Goal: Check status: Check status

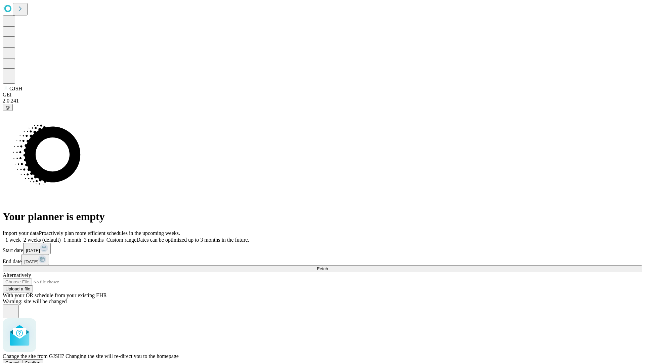
click at [41, 360] on span "Confirm" at bounding box center [33, 362] width 16 height 5
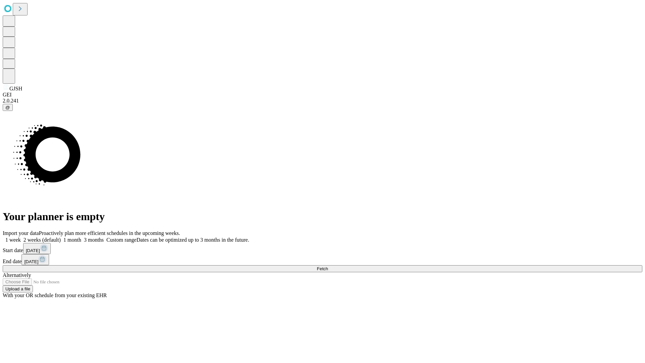
click at [61, 237] on label "2 weeks (default)" at bounding box center [41, 240] width 40 height 6
click at [328, 266] on span "Fetch" at bounding box center [322, 268] width 11 height 5
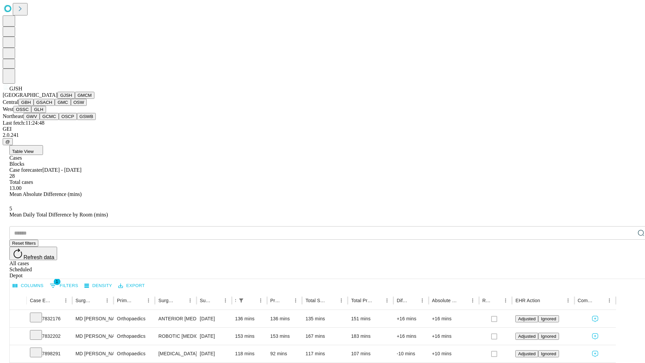
click at [75, 99] on button "GMCM" at bounding box center [84, 95] width 19 height 7
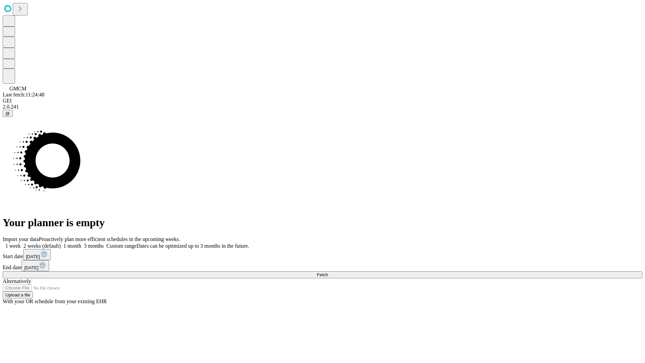
click at [328, 272] on span "Fetch" at bounding box center [322, 274] width 11 height 5
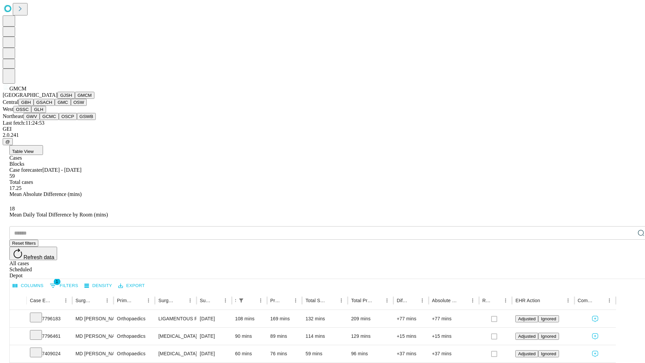
click at [34, 106] on button "GBH" at bounding box center [25, 102] width 15 height 7
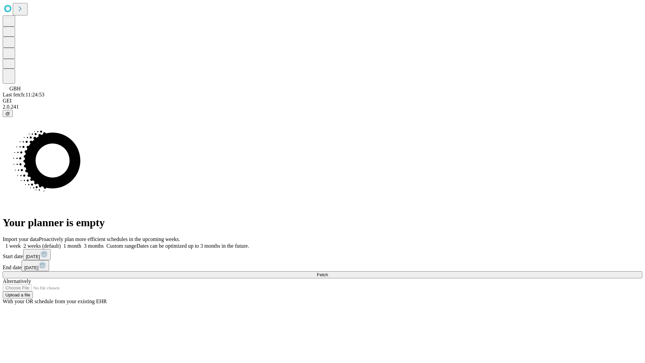
click at [61, 243] on label "2 weeks (default)" at bounding box center [41, 246] width 40 height 6
click at [328, 272] on span "Fetch" at bounding box center [322, 274] width 11 height 5
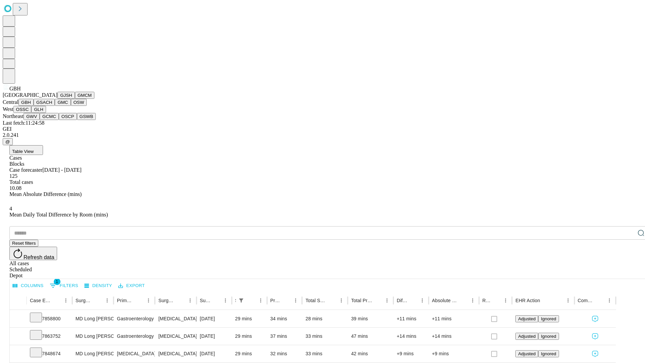
click at [52, 106] on button "GSACH" at bounding box center [44, 102] width 21 height 7
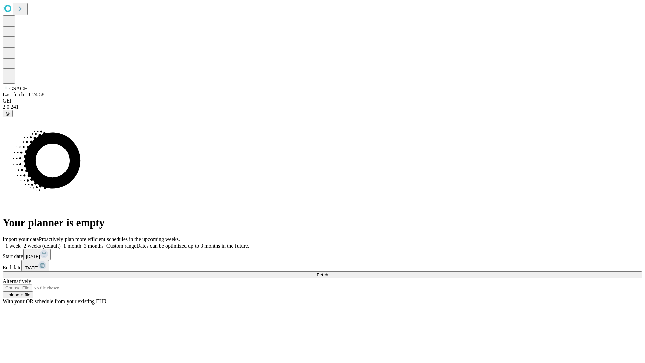
click at [61, 243] on label "2 weeks (default)" at bounding box center [41, 246] width 40 height 6
click at [328, 272] on span "Fetch" at bounding box center [322, 274] width 11 height 5
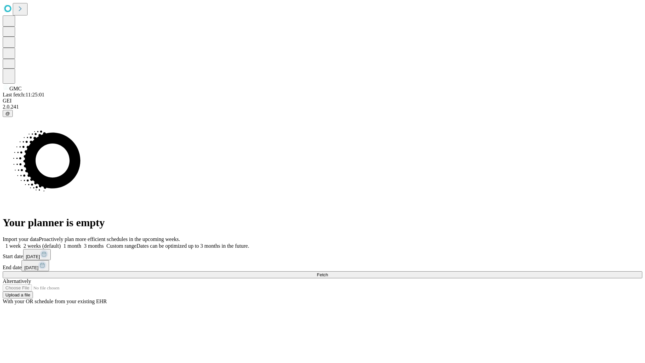
click at [328, 272] on span "Fetch" at bounding box center [322, 274] width 11 height 5
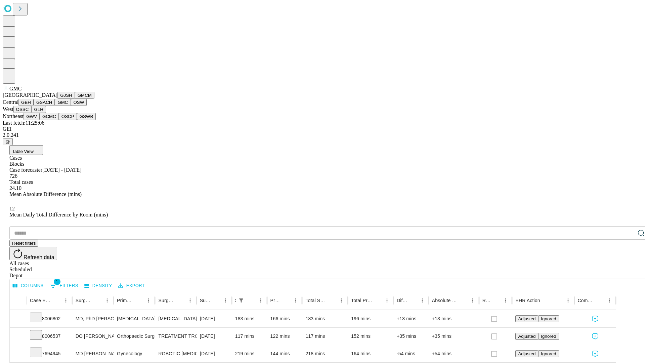
click at [71, 106] on button "OSW" at bounding box center [79, 102] width 16 height 7
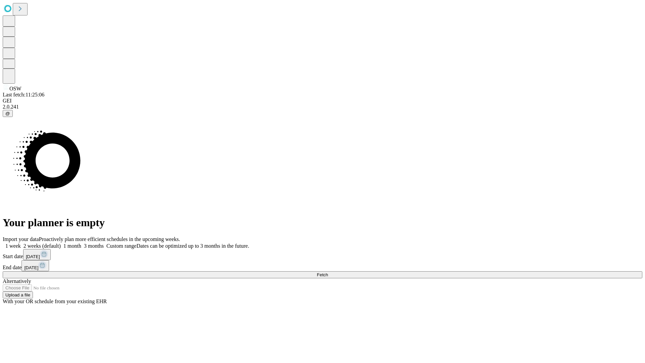
click at [61, 243] on label "2 weeks (default)" at bounding box center [41, 246] width 40 height 6
click at [328, 272] on span "Fetch" at bounding box center [322, 274] width 11 height 5
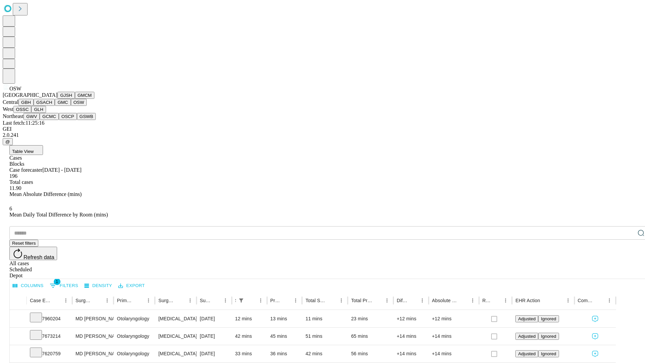
click at [32, 113] on button "OSSC" at bounding box center [22, 109] width 18 height 7
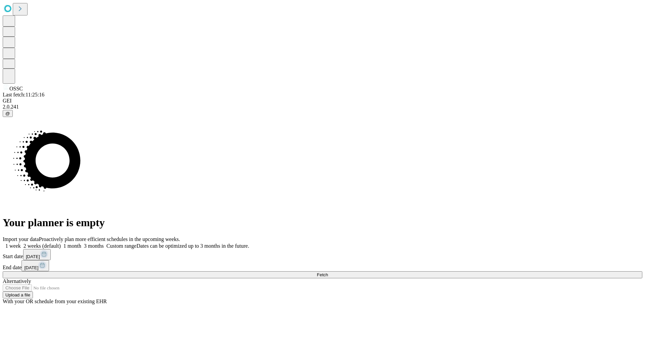
click at [328, 272] on span "Fetch" at bounding box center [322, 274] width 11 height 5
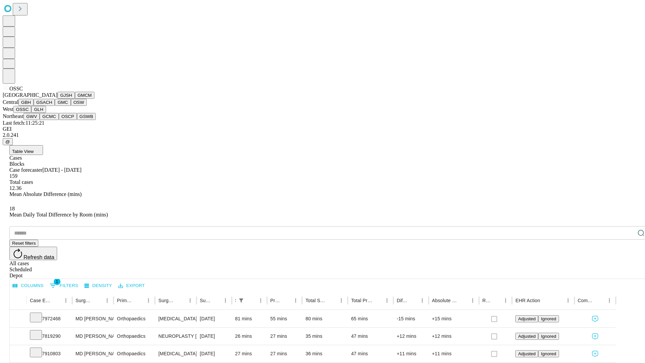
click at [46, 113] on button "GLH" at bounding box center [38, 109] width 14 height 7
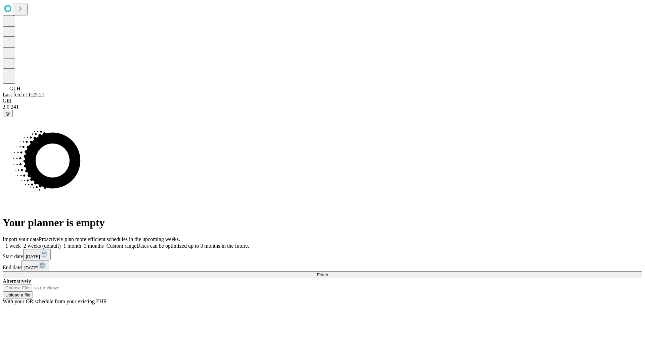
click at [328, 272] on span "Fetch" at bounding box center [322, 274] width 11 height 5
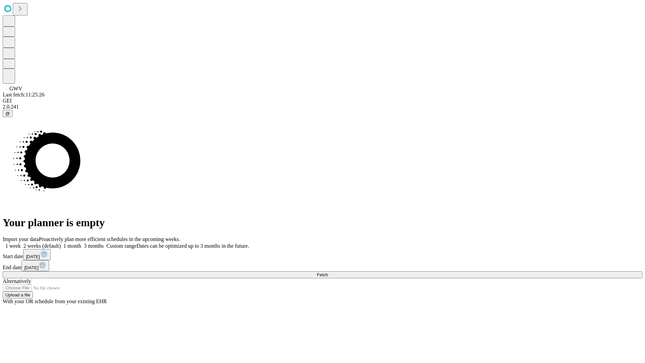
click at [61, 243] on label "2 weeks (default)" at bounding box center [41, 246] width 40 height 6
click at [328, 272] on span "Fetch" at bounding box center [322, 274] width 11 height 5
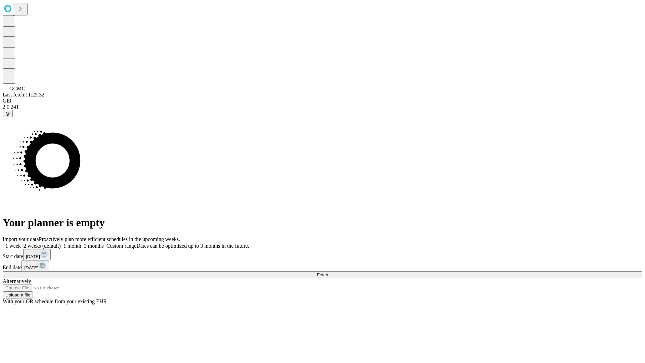
click at [61, 243] on label "2 weeks (default)" at bounding box center [41, 246] width 40 height 6
click at [328, 272] on span "Fetch" at bounding box center [322, 274] width 11 height 5
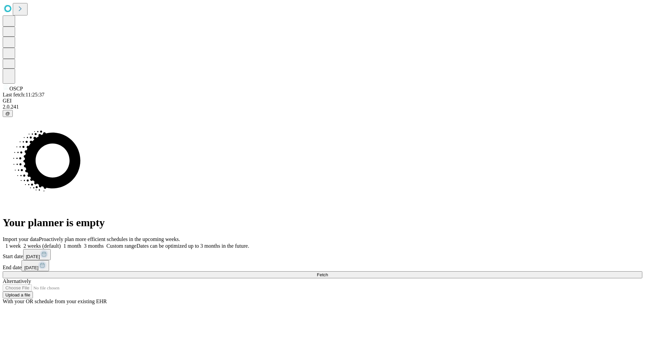
click at [61, 243] on label "2 weeks (default)" at bounding box center [41, 246] width 40 height 6
click at [328, 272] on span "Fetch" at bounding box center [322, 274] width 11 height 5
